Goal: Task Accomplishment & Management: Manage account settings

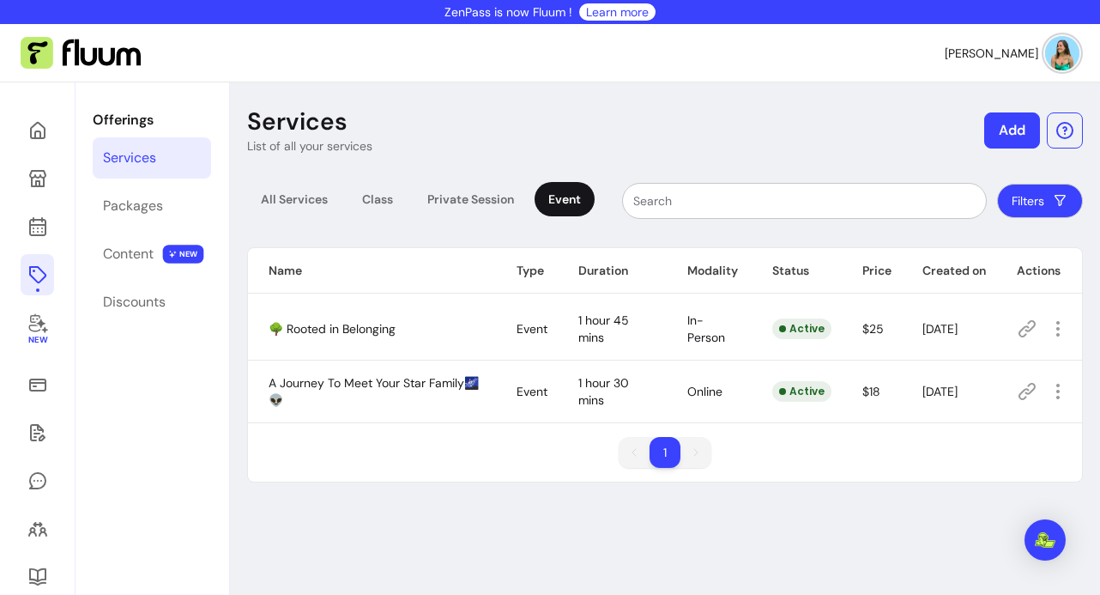
scroll to position [653, 0]
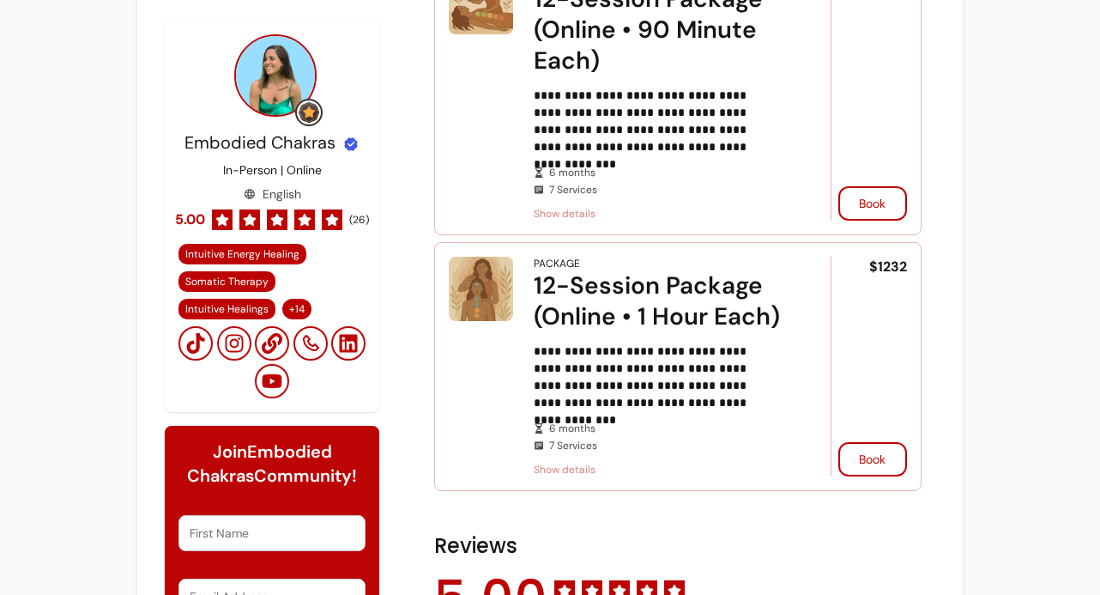
scroll to position [961, 0]
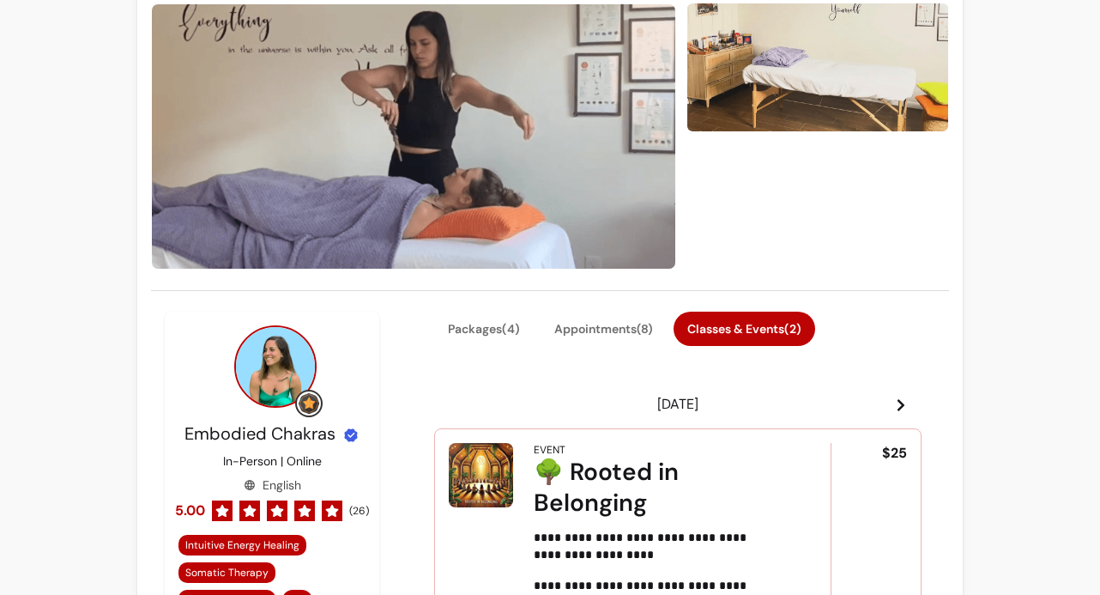
scroll to position [124, 0]
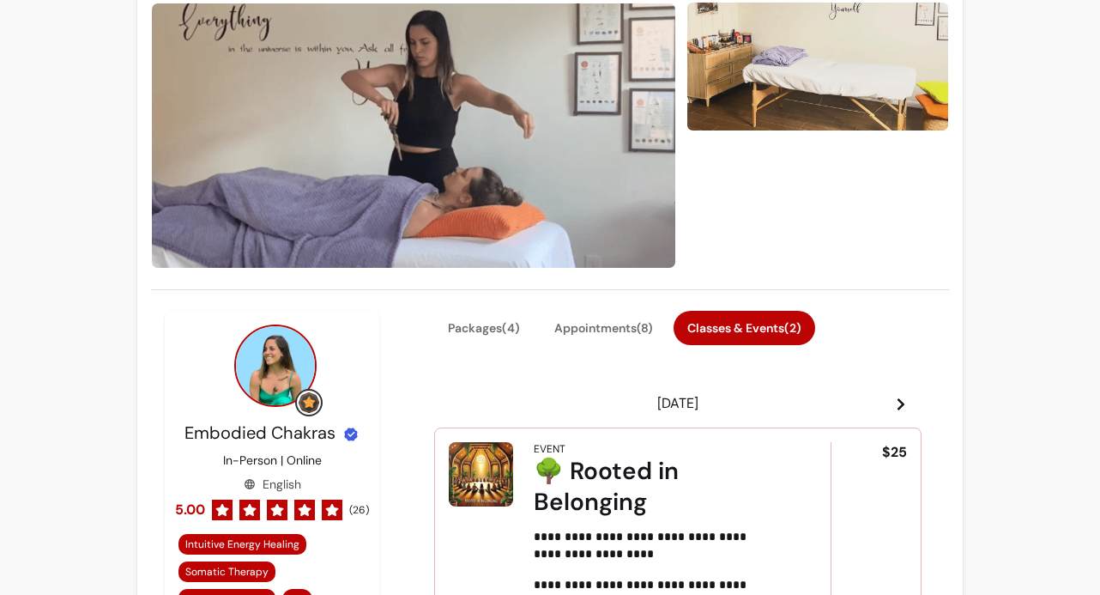
click at [898, 401] on icon at bounding box center [901, 404] width 7 height 12
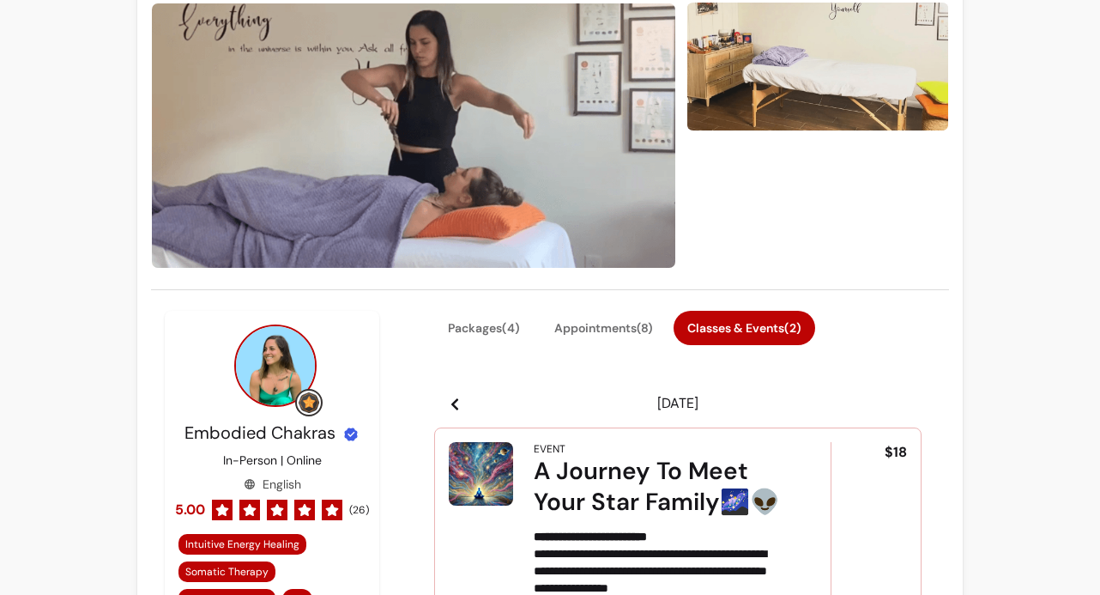
scroll to position [475, 0]
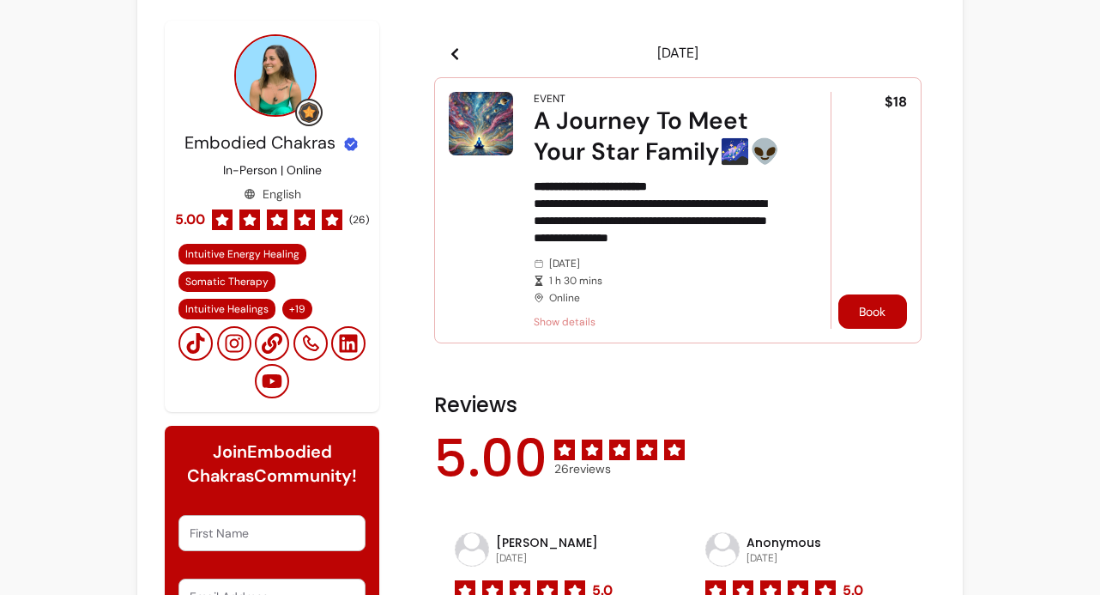
click at [857, 312] on button "Book" at bounding box center [872, 311] width 69 height 34
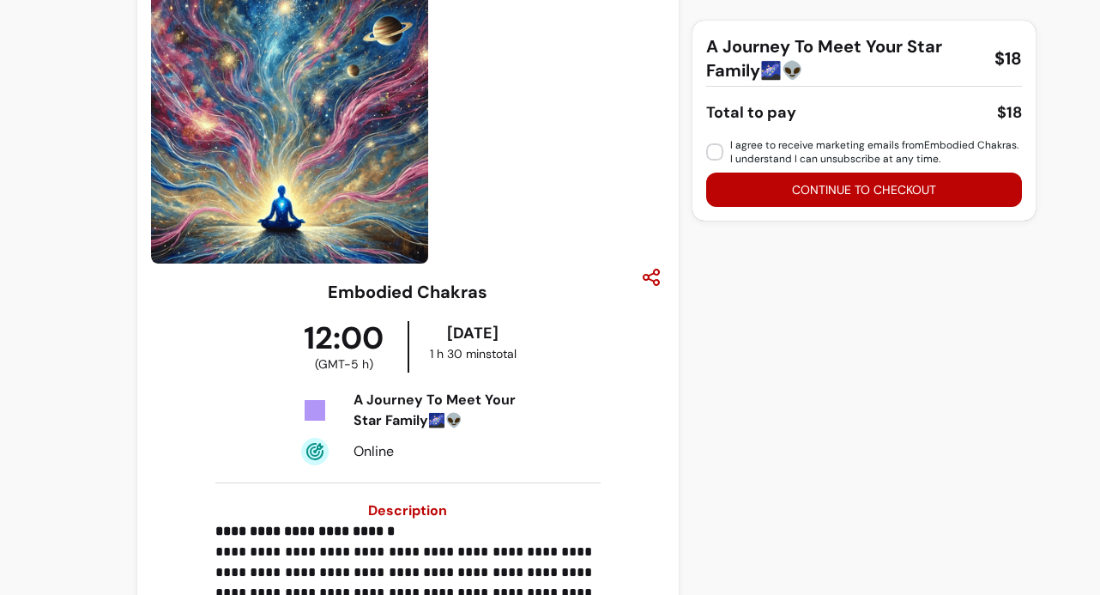
scroll to position [45, 0]
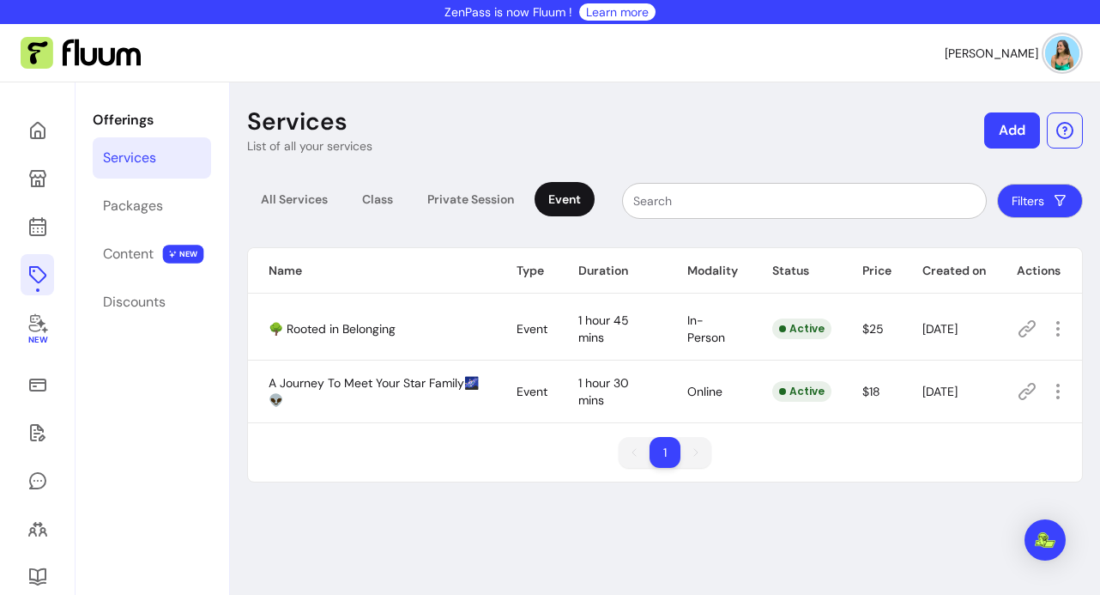
scroll to position [653, 0]
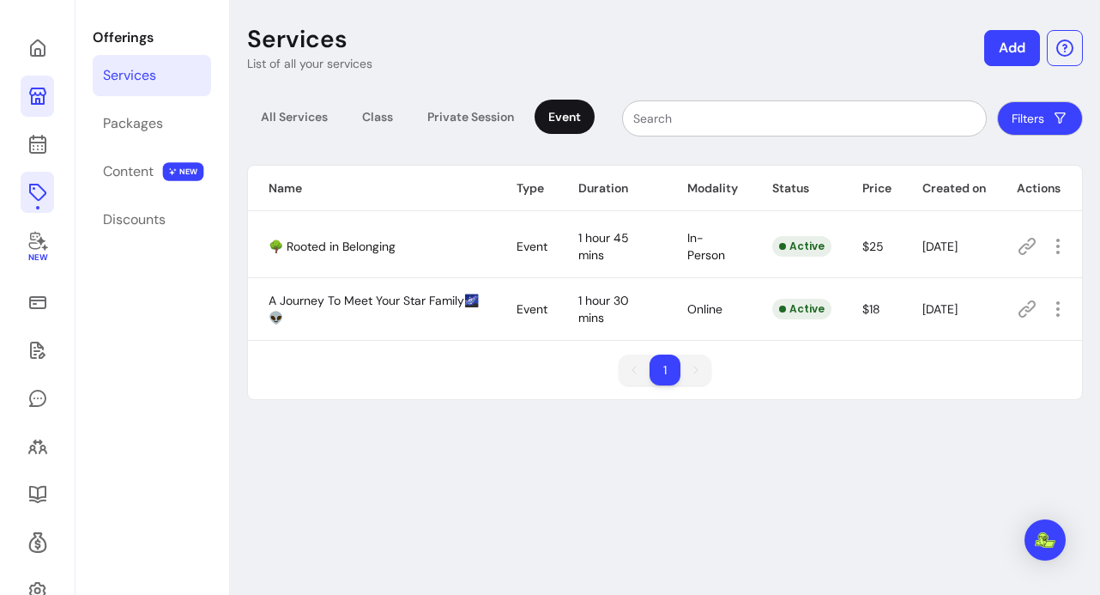
click at [39, 94] on icon at bounding box center [37, 96] width 17 height 17
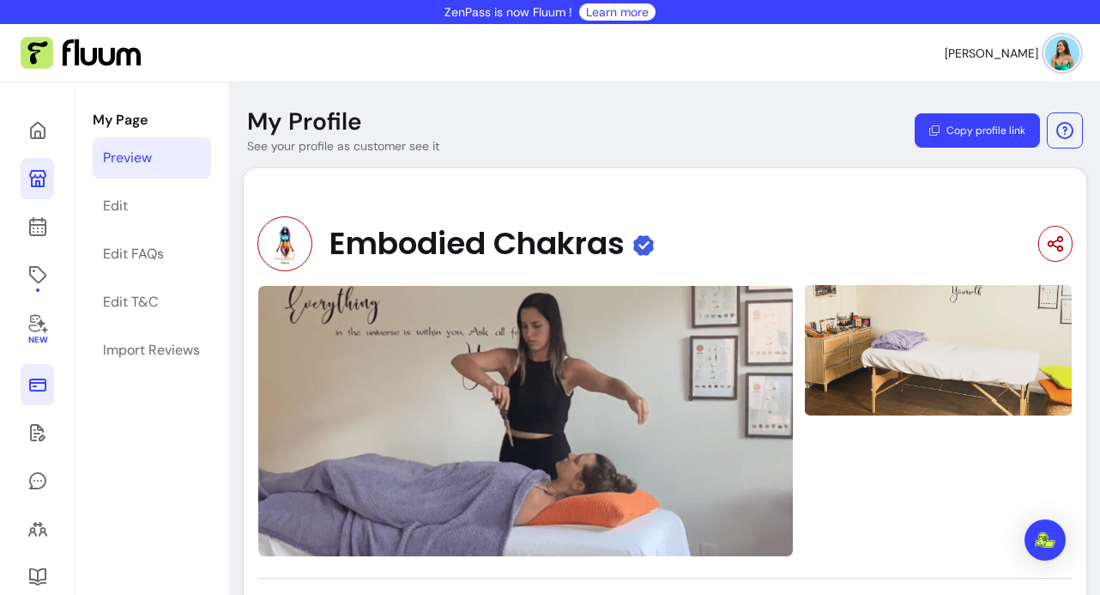
click at [42, 382] on icon at bounding box center [37, 384] width 17 height 13
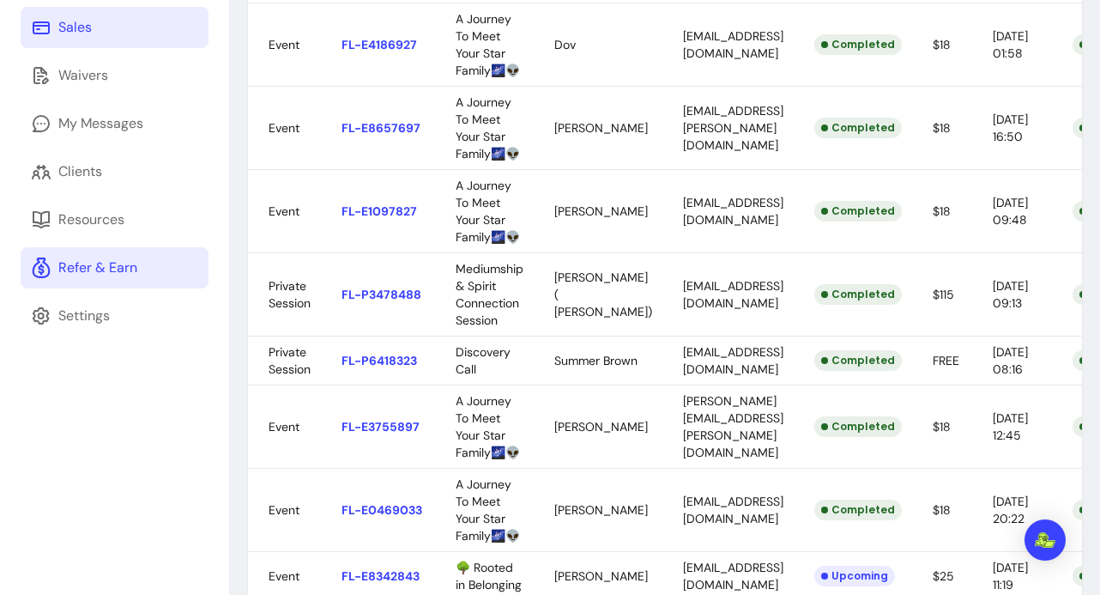
scroll to position [270, 0]
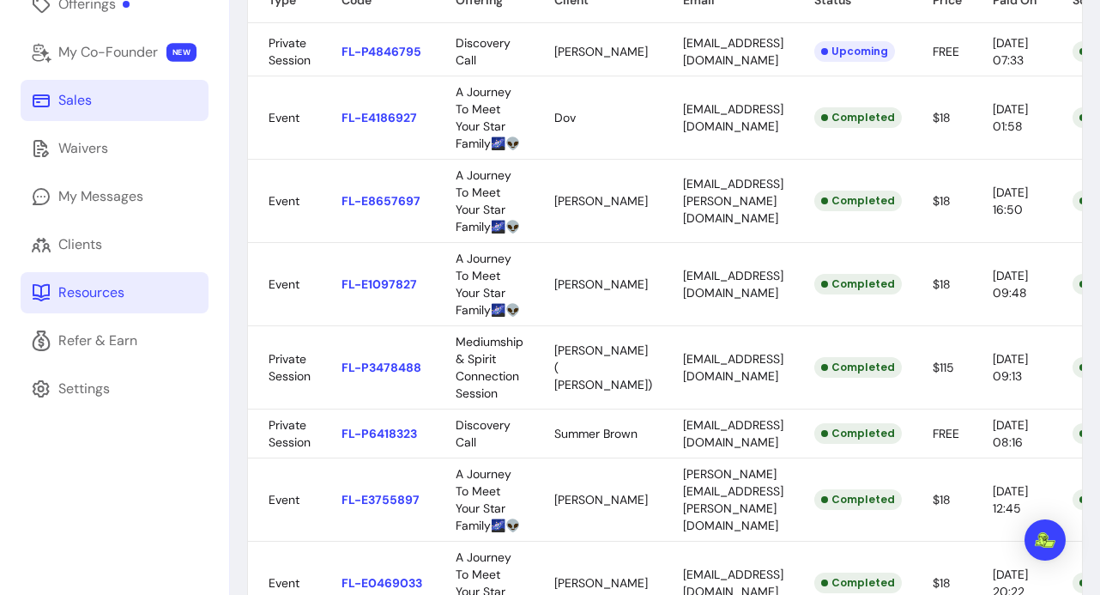
click at [102, 306] on link "Resources" at bounding box center [115, 292] width 188 height 41
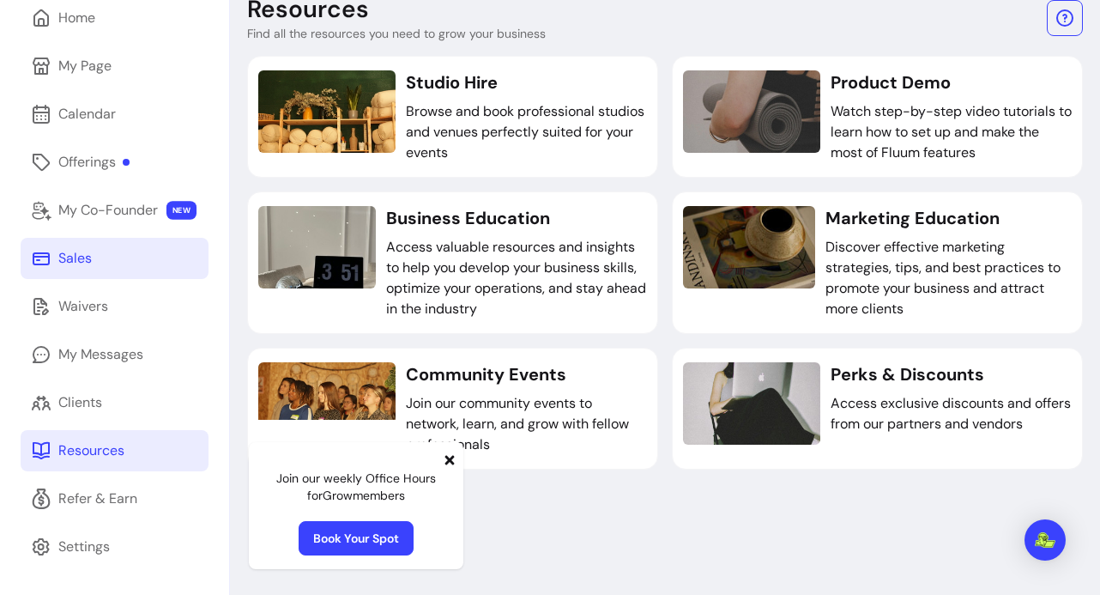
scroll to position [82, 0]
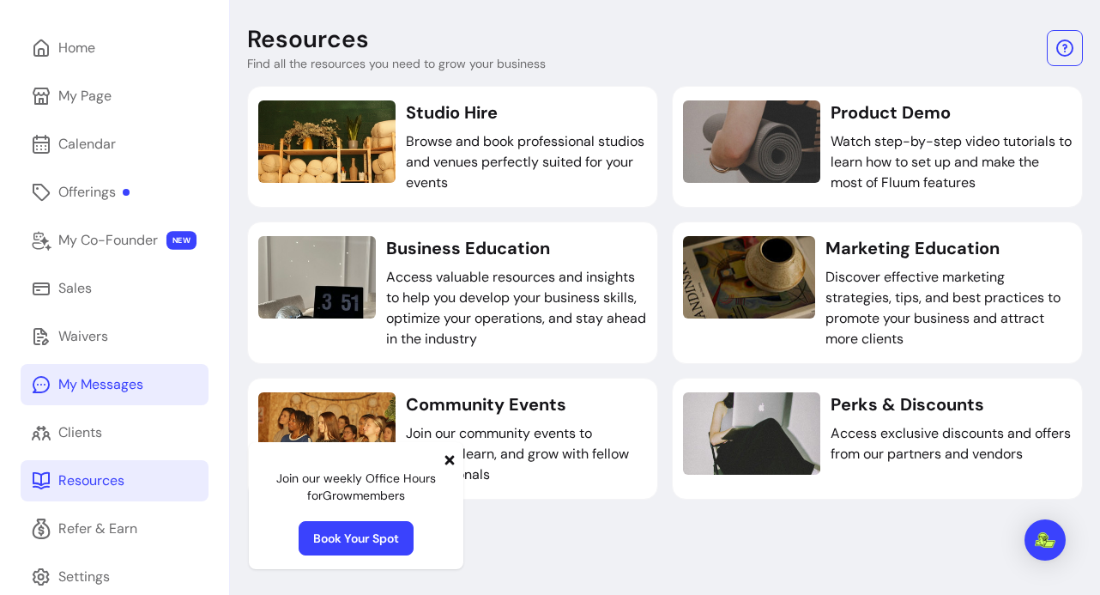
click at [108, 386] on div "My Messages" at bounding box center [100, 384] width 85 height 21
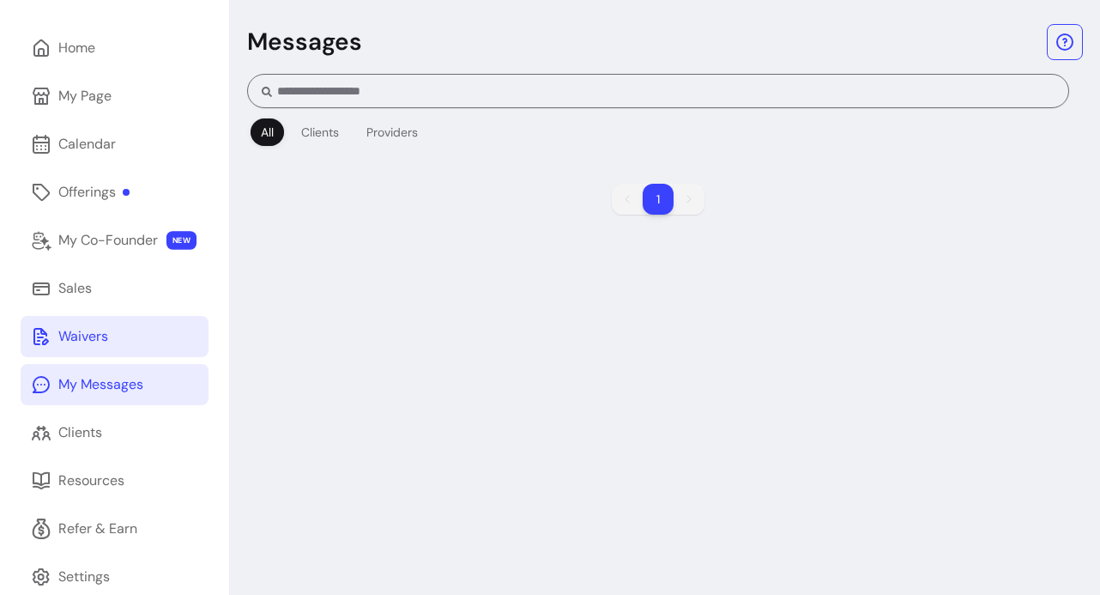
click at [118, 348] on link "Waivers" at bounding box center [115, 336] width 188 height 41
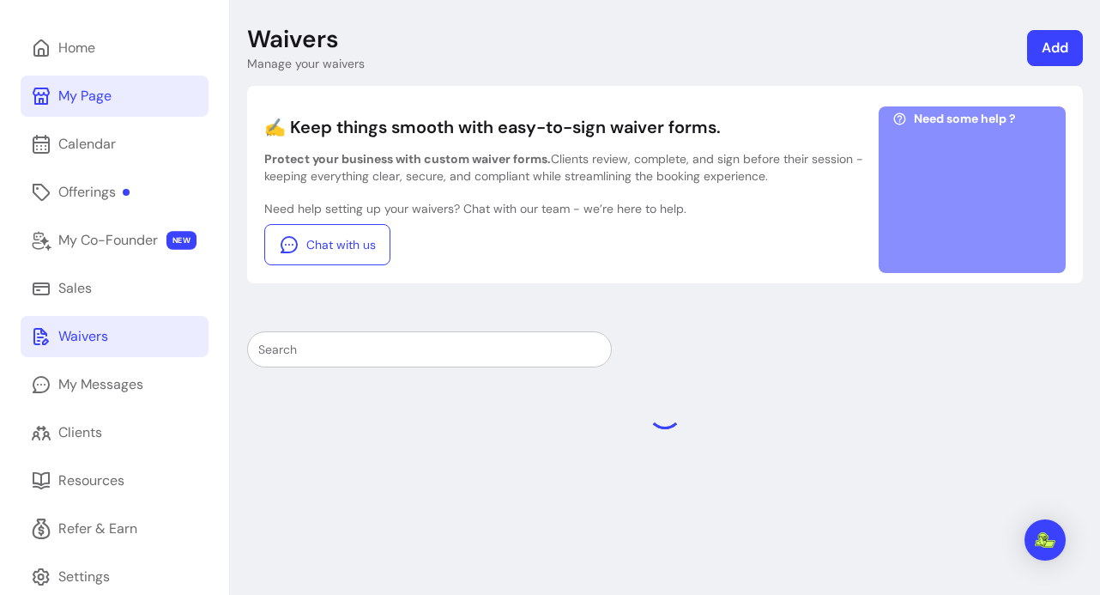
click at [110, 100] on div "My Page" at bounding box center [84, 96] width 53 height 21
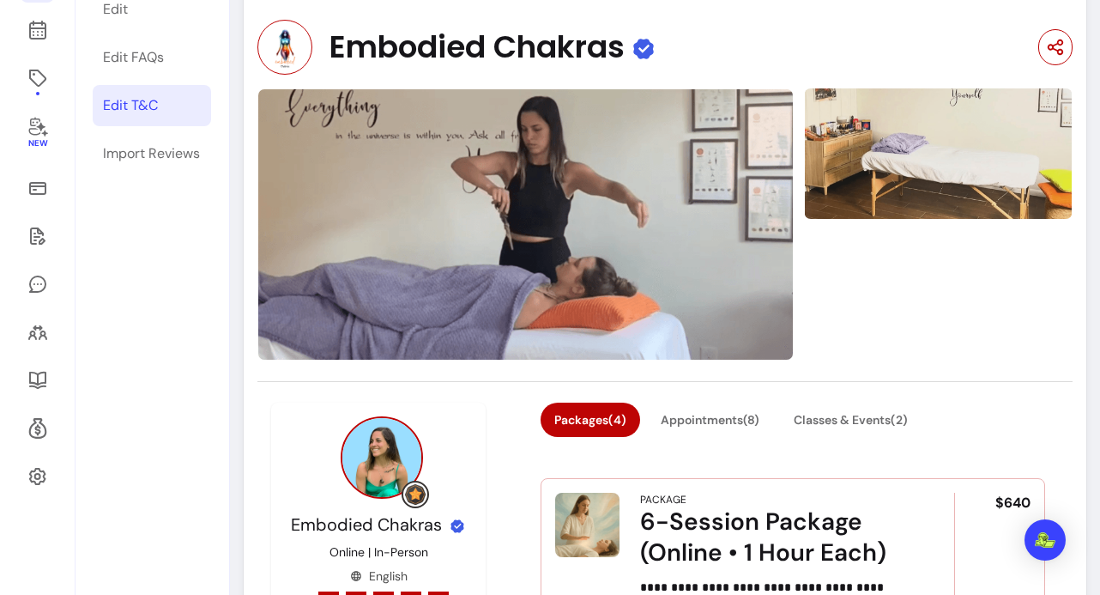
scroll to position [207, 0]
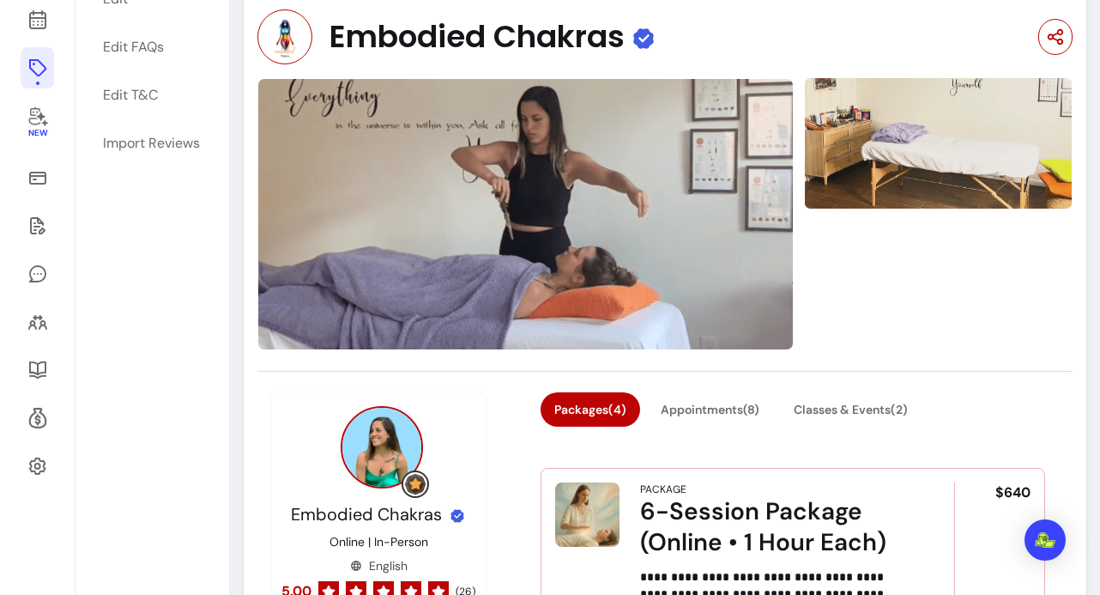
click at [36, 80] on link at bounding box center [37, 67] width 33 height 41
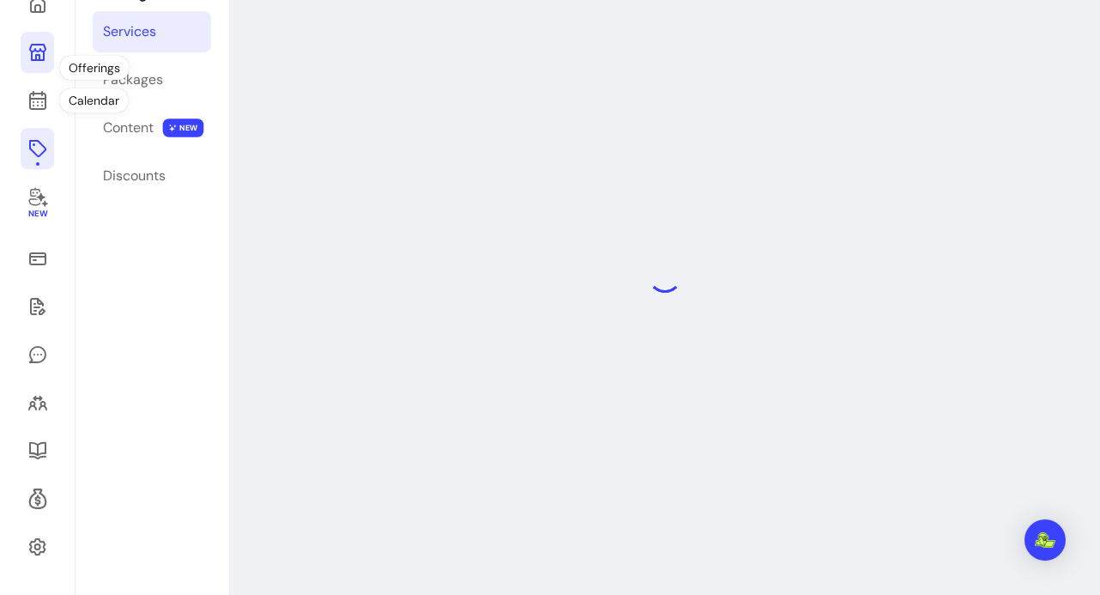
scroll to position [82, 0]
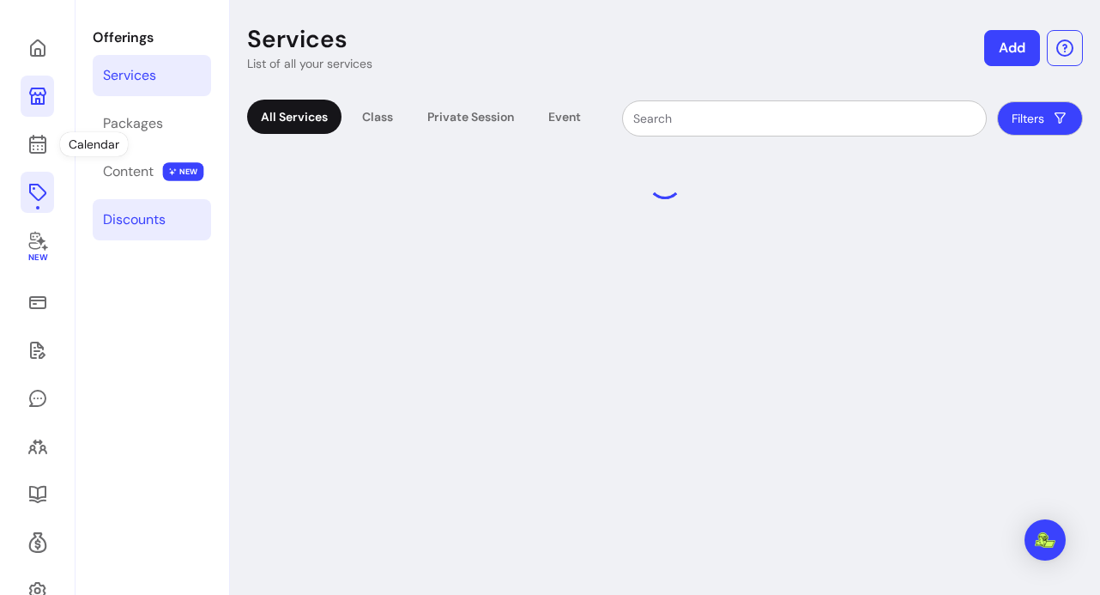
click at [128, 211] on div "Discounts" at bounding box center [134, 219] width 63 height 21
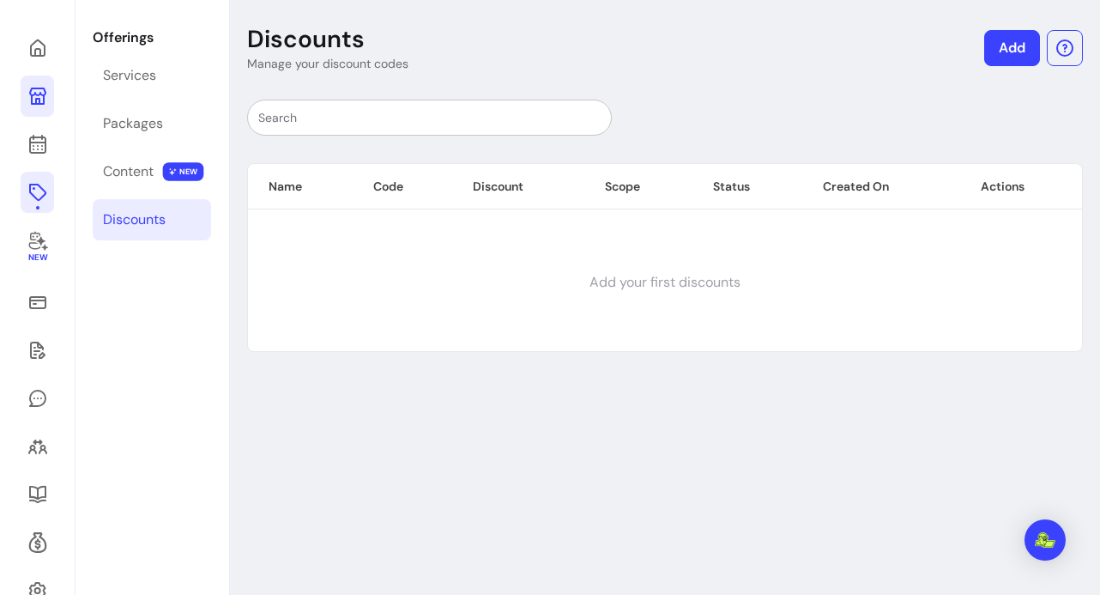
click at [1007, 48] on link "Add" at bounding box center [1012, 48] width 56 height 36
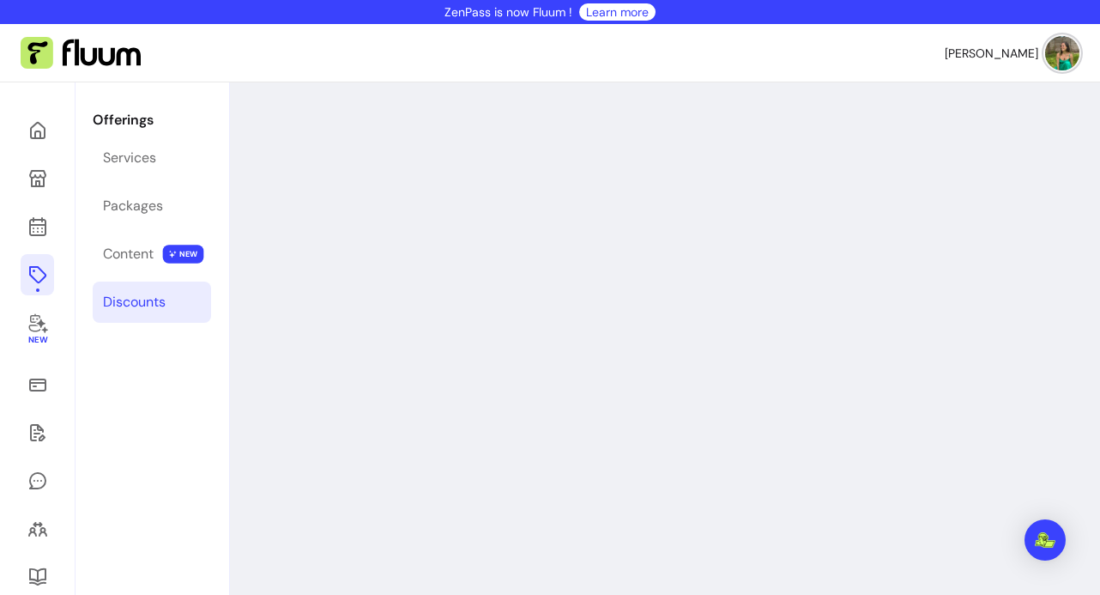
select select "****"
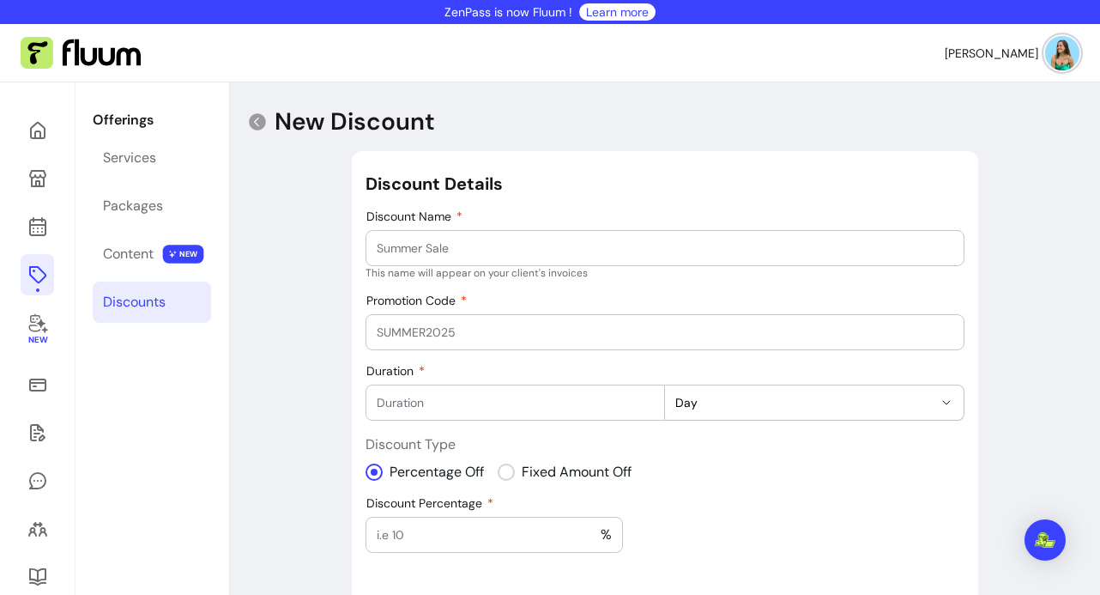
click at [427, 248] on input "Discount Name" at bounding box center [666, 247] width 578 height 17
